Goal: Transaction & Acquisition: Subscribe to service/newsletter

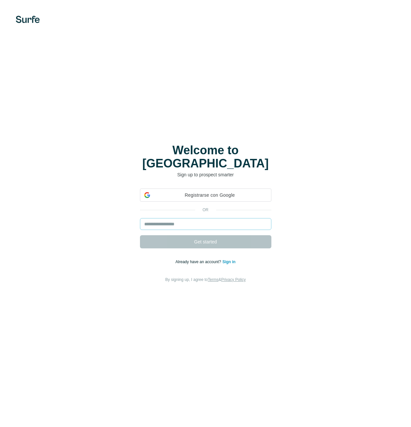
click at [236, 219] on input "email" at bounding box center [206, 224] width 132 height 12
click at [227, 259] on link "Sign in" at bounding box center [229, 261] width 13 height 5
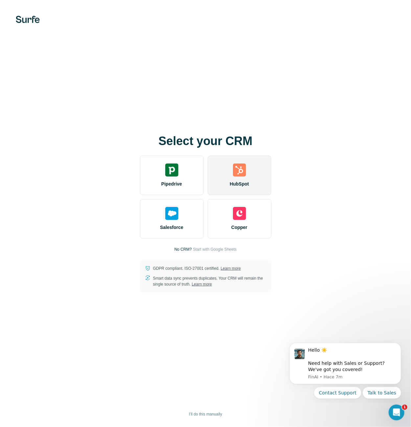
click at [246, 177] on div "HubSpot" at bounding box center [240, 175] width 64 height 39
click at [240, 176] on img at bounding box center [239, 169] width 13 height 13
